Goal: Information Seeking & Learning: Learn about a topic

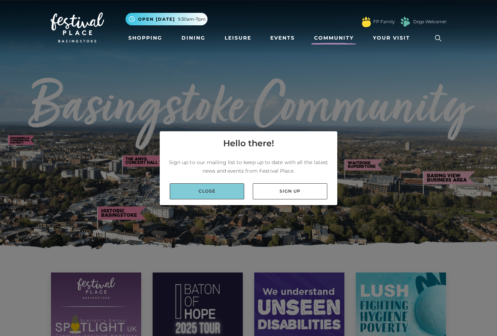
click at [222, 193] on link "Close" at bounding box center [207, 191] width 75 height 16
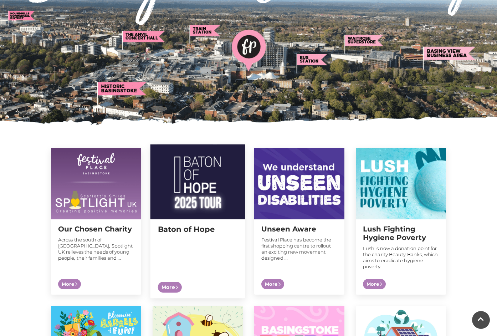
scroll to position [184, 0]
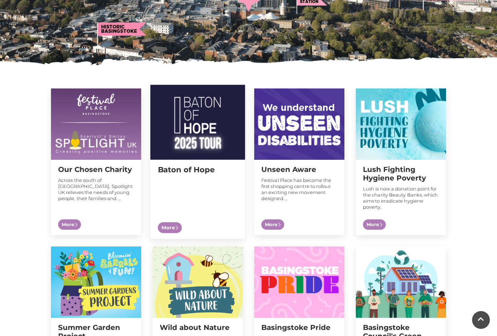
click at [180, 226] on span "More" at bounding box center [170, 227] width 24 height 11
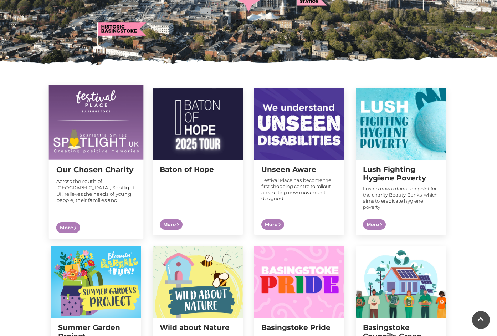
click at [75, 226] on span "More" at bounding box center [68, 227] width 24 height 11
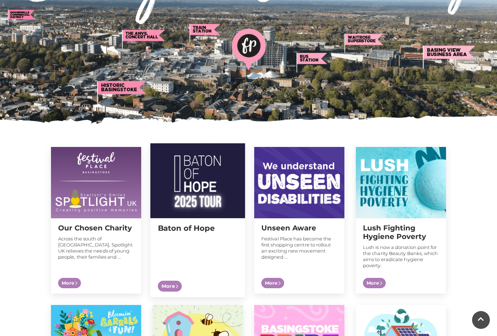
scroll to position [0, 0]
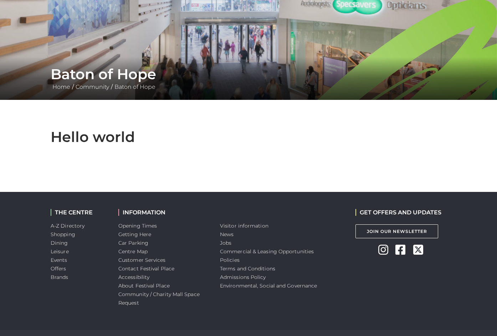
scroll to position [96, 0]
